Goal: Obtain resource: Download file/media

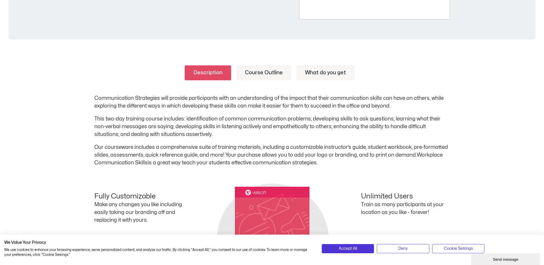
scroll to position [258, 0]
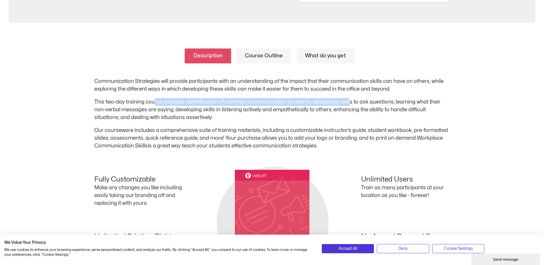
drag, startPoint x: 155, startPoint y: 103, endPoint x: 347, endPoint y: 102, distance: 192.3
click at [347, 102] on p "This two-day training course includes: identification of common communication p…" at bounding box center [271, 109] width 355 height 23
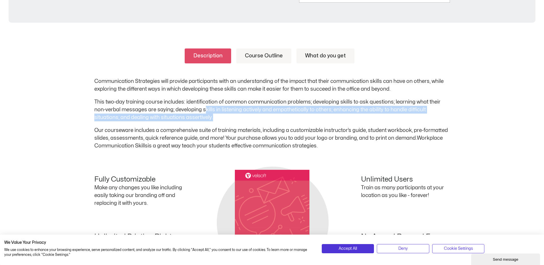
drag, startPoint x: 204, startPoint y: 109, endPoint x: 345, endPoint y: 116, distance: 141.5
click at [345, 116] on p "This two-day training course includes: identification of common communication p…" at bounding box center [271, 109] width 355 height 23
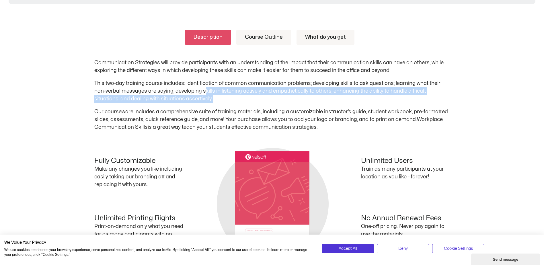
scroll to position [287, 0]
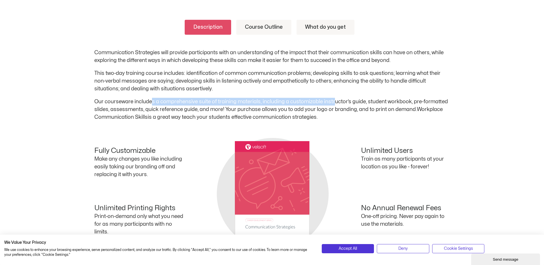
drag, startPoint x: 151, startPoint y: 100, endPoint x: 332, endPoint y: 102, distance: 180.8
click at [332, 102] on p "Our courseware includes a comprehensive suite of training materials, including …" at bounding box center [271, 109] width 355 height 23
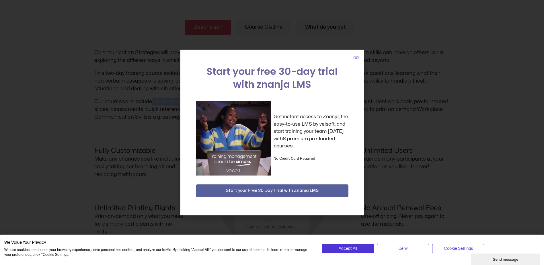
click at [355, 57] on icon "Close" at bounding box center [356, 57] width 4 height 4
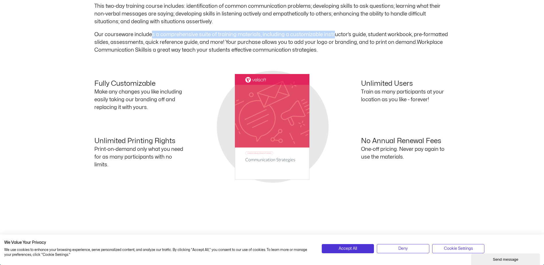
scroll to position [372, 0]
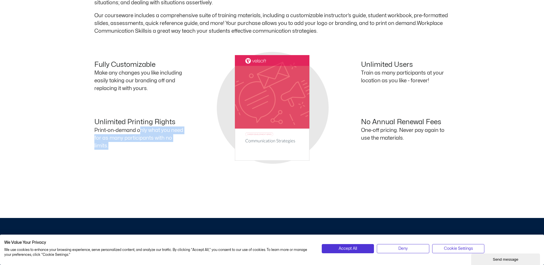
drag, startPoint x: 140, startPoint y: 127, endPoint x: 193, endPoint y: 144, distance: 55.6
click at [193, 144] on div "Unlimited Printing Rights Print-on-demand only what you need for as many partic…" at bounding box center [183, 136] width 178 height 37
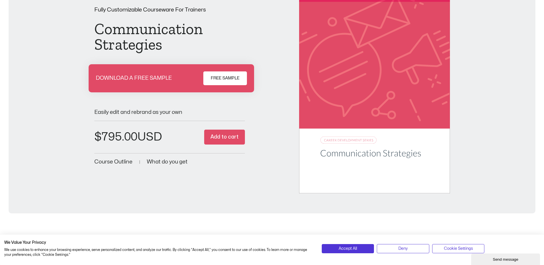
scroll to position [46, 0]
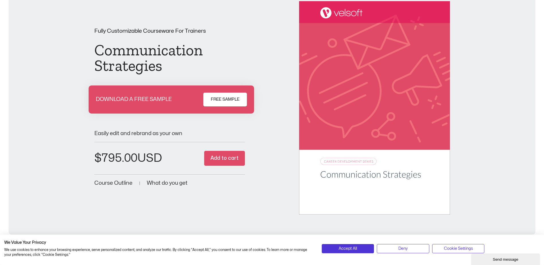
click at [106, 182] on span "Course Outline" at bounding box center [113, 182] width 38 height 5
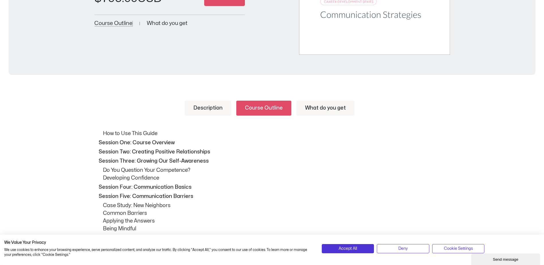
scroll to position [177, 0]
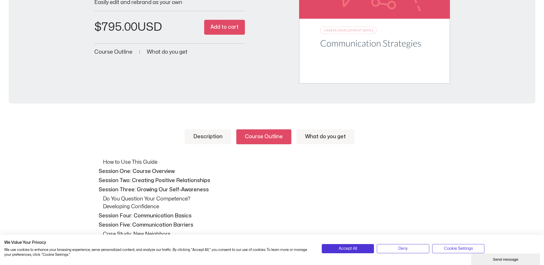
click at [315, 135] on link "What do you get" at bounding box center [325, 136] width 58 height 15
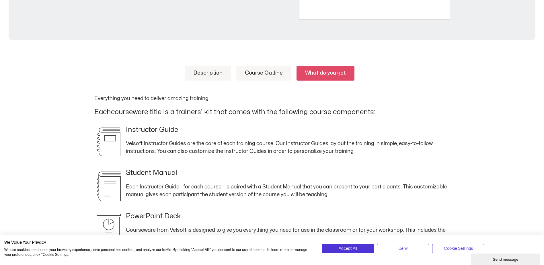
scroll to position [263, 0]
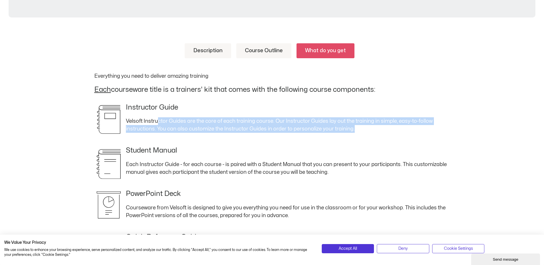
drag, startPoint x: 156, startPoint y: 117, endPoint x: 365, endPoint y: 128, distance: 208.8
click at [365, 128] on p "Velsoft Instructor Guides are the core of each training course. Our Instructor …" at bounding box center [271, 124] width 355 height 15
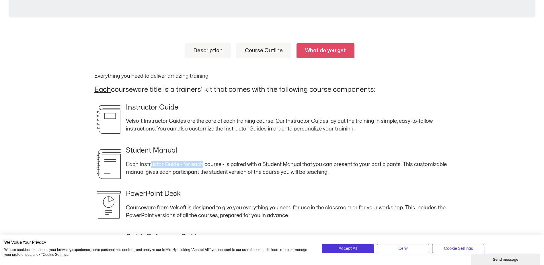
drag, startPoint x: 150, startPoint y: 166, endPoint x: 201, endPoint y: 165, distance: 50.4
click at [201, 165] on p "Each Instructor Guide - for each course - is paired with a Student Manual that …" at bounding box center [271, 167] width 355 height 15
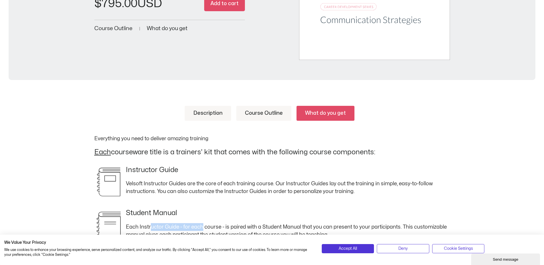
scroll to position [206, 0]
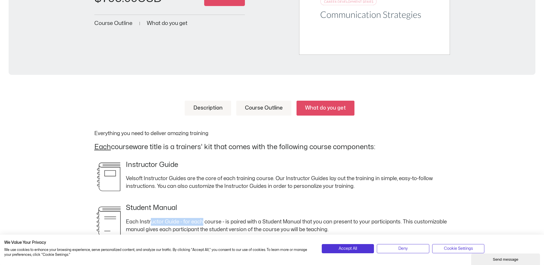
click at [207, 107] on link "Description" at bounding box center [208, 108] width 46 height 15
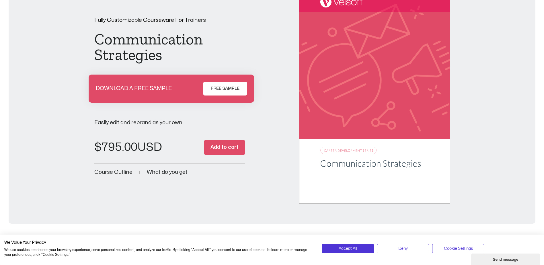
scroll to position [57, 0]
click at [224, 87] on span "FREE SAMPLE" at bounding box center [225, 88] width 29 height 7
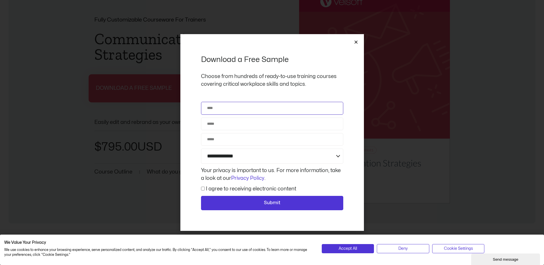
click at [252, 108] on input "Name" at bounding box center [272, 108] width 142 height 13
type input "**********"
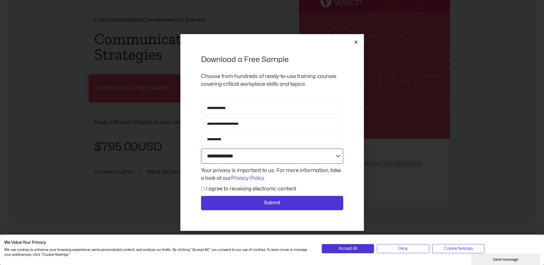
click at [230, 156] on select "**********" at bounding box center [272, 155] width 142 height 15
select select "**********"
click at [201, 148] on select "**********" at bounding box center [272, 155] width 142 height 15
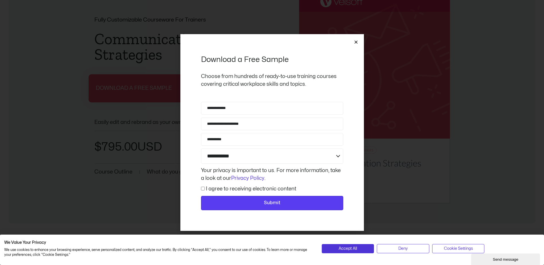
click at [266, 205] on span "Submit" at bounding box center [272, 202] width 17 height 7
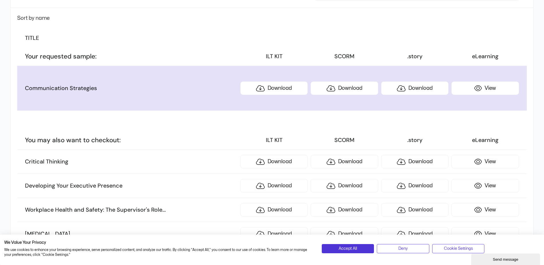
scroll to position [86, 0]
click at [271, 91] on link "Download" at bounding box center [273, 88] width 67 height 13
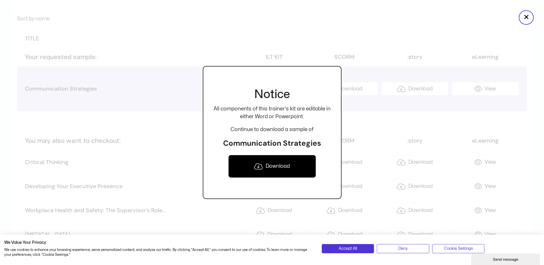
click at [268, 168] on link "Download" at bounding box center [272, 166] width 88 height 23
click at [205, 47] on div "Notice All components of this trainer's kit are editable in either Word or Powe…" at bounding box center [272, 132] width 139 height 265
click at [486, 87] on div at bounding box center [272, 132] width 544 height 265
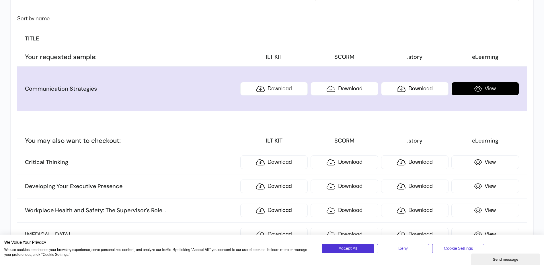
click at [485, 86] on link "View" at bounding box center [484, 88] width 67 height 13
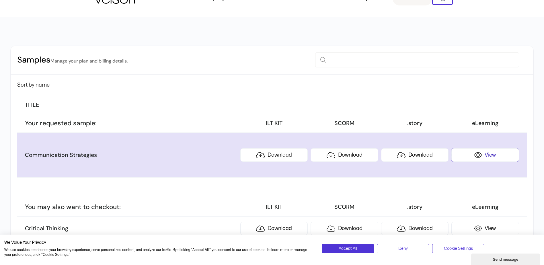
scroll to position [0, 0]
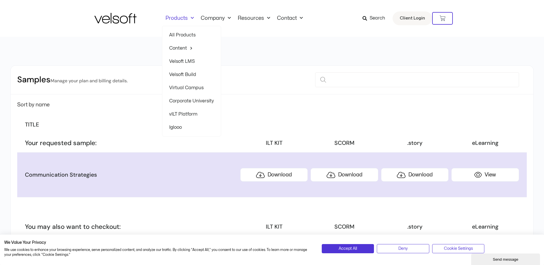
click at [183, 15] on link "Products" at bounding box center [179, 18] width 35 height 6
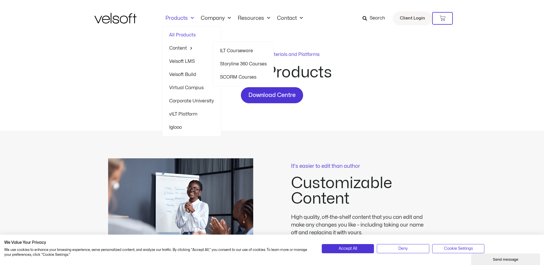
click at [184, 49] on link "Content" at bounding box center [191, 48] width 45 height 13
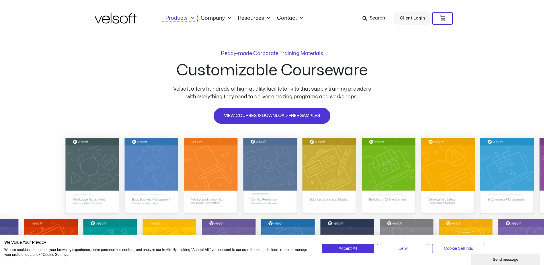
click at [171, 19] on link "Products" at bounding box center [179, 18] width 35 height 6
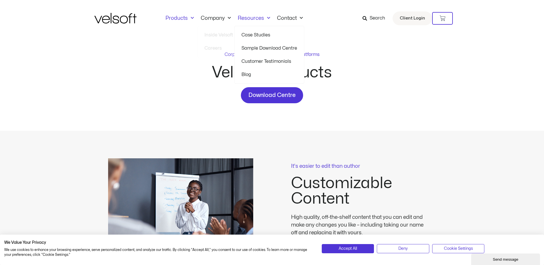
click at [248, 15] on link "Resources" at bounding box center [253, 18] width 39 height 6
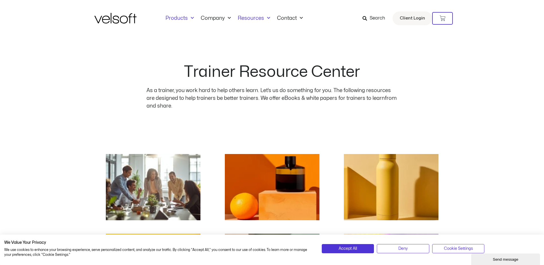
click at [176, 19] on link "Products" at bounding box center [179, 18] width 35 height 6
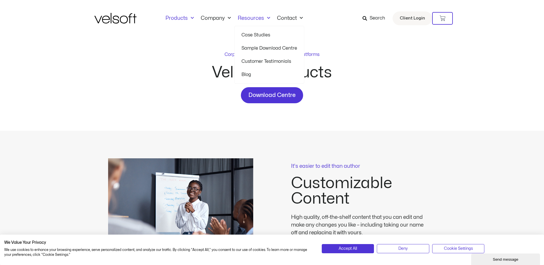
click at [256, 49] on link "Sample Download Centre" at bounding box center [269, 48] width 56 height 13
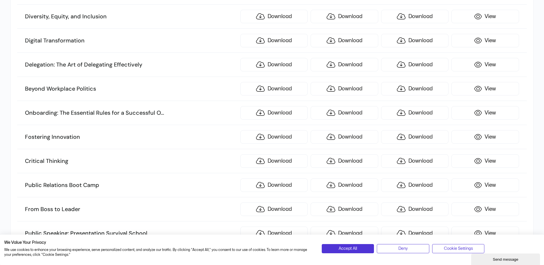
scroll to position [1347, 0]
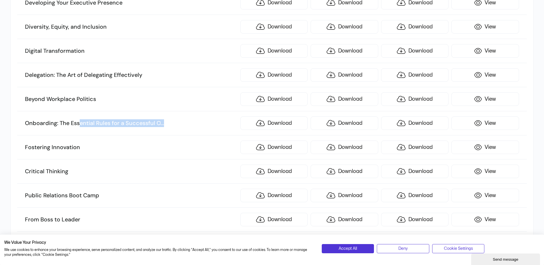
drag, startPoint x: 79, startPoint y: 121, endPoint x: 183, endPoint y: 123, distance: 104.0
click at [183, 123] on h3 "Onboarding: The Essential Rules for a Successful O ... nboarding Program" at bounding box center [131, 122] width 212 height 7
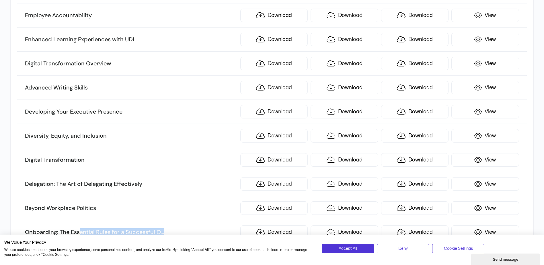
scroll to position [1232, 0]
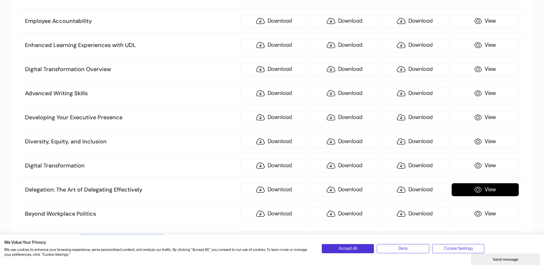
click at [500, 190] on link "View" at bounding box center [484, 189] width 67 height 13
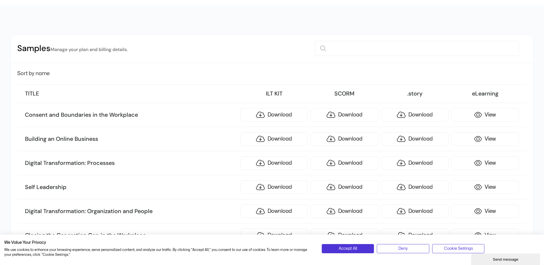
scroll to position [0, 0]
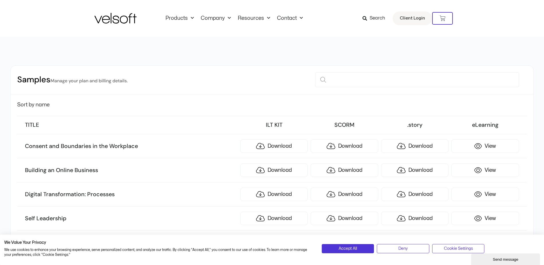
click at [374, 16] on span "Search" at bounding box center [376, 18] width 15 height 7
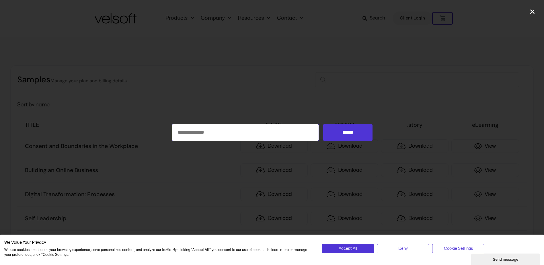
click at [195, 137] on input "Search for:" at bounding box center [245, 132] width 147 height 17
type input "*******"
click at [323, 124] on input "******" at bounding box center [347, 132] width 49 height 17
click at [341, 134] on input "******" at bounding box center [347, 132] width 49 height 17
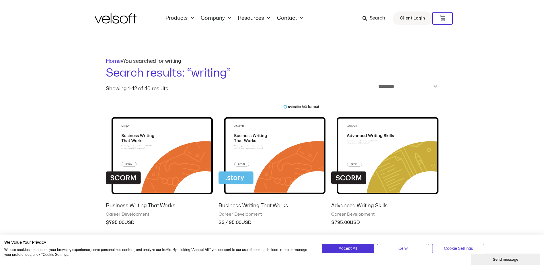
click at [206, 74] on h1 "Search results: “writing”" at bounding box center [272, 73] width 332 height 16
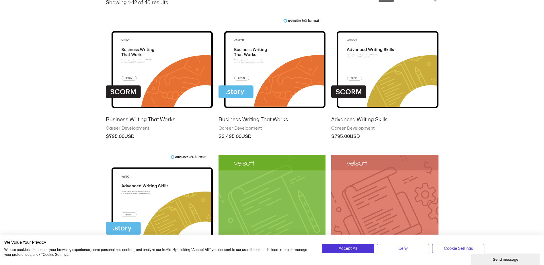
scroll to position [201, 0]
